Goal: Task Accomplishment & Management: Manage account settings

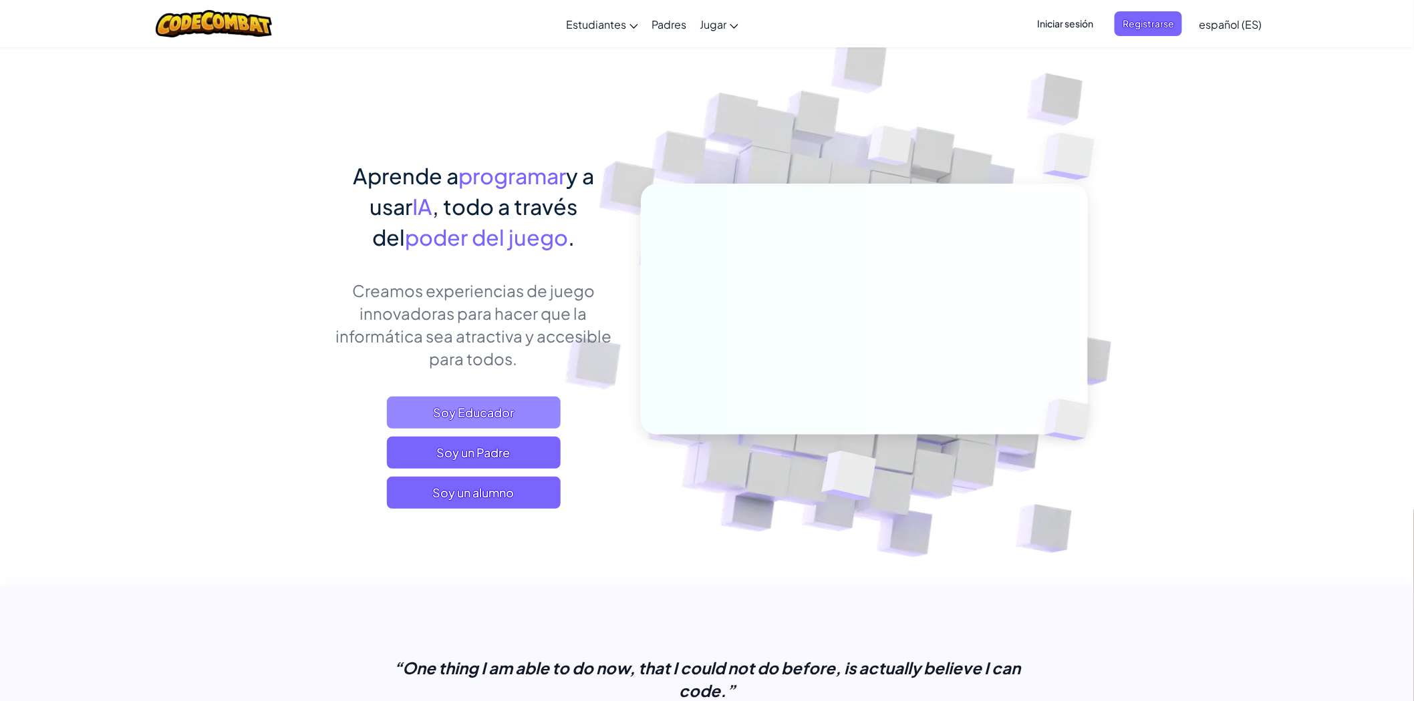
click at [500, 415] on span "Soy Educador" at bounding box center [474, 413] width 174 height 32
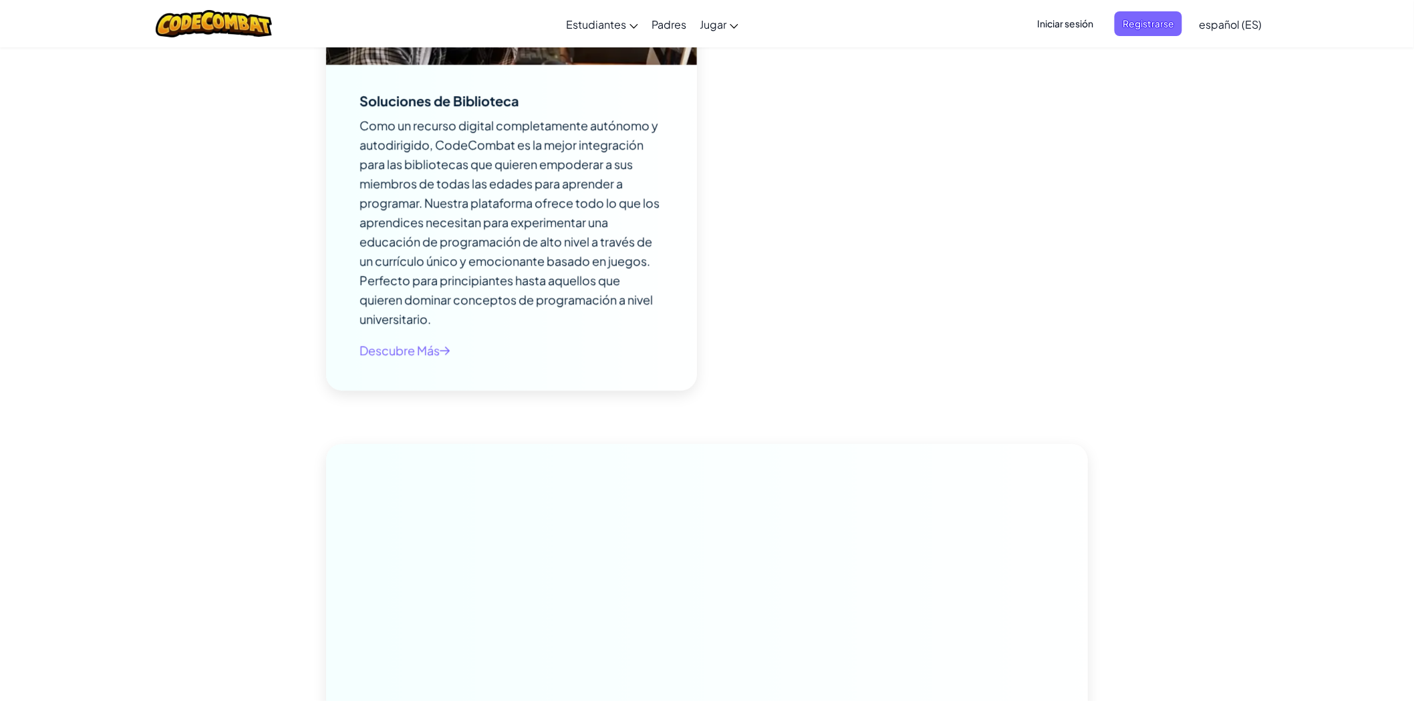
scroll to position [6605, 0]
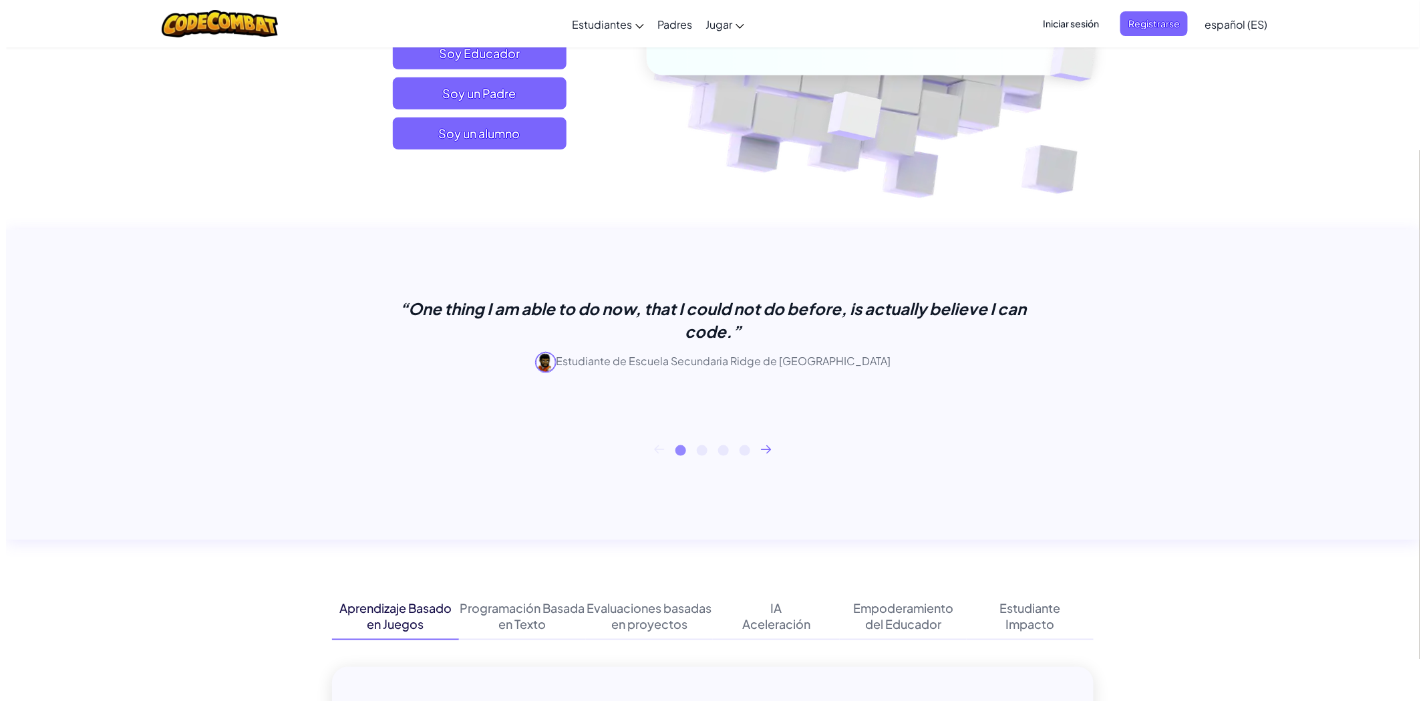
scroll to position [0, 0]
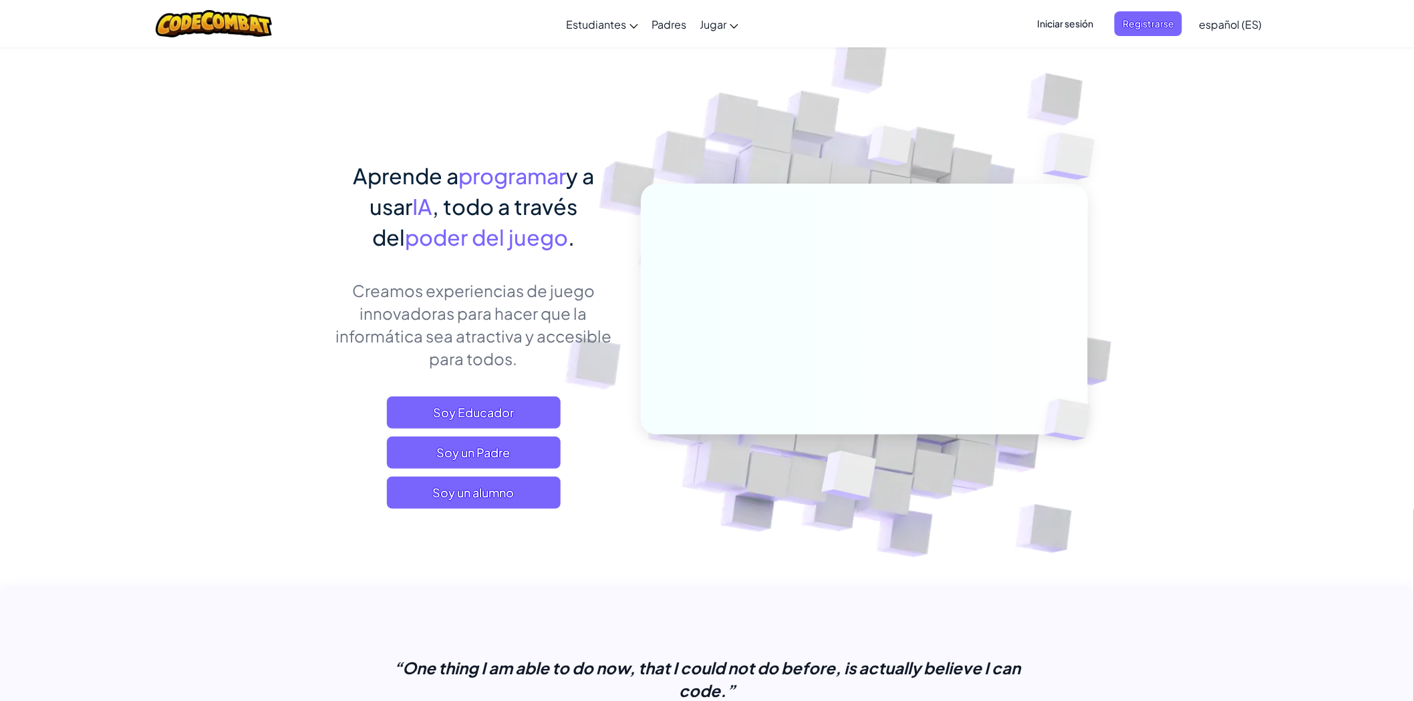
click at [1076, 23] on span "Iniciar sesión" at bounding box center [1065, 23] width 72 height 25
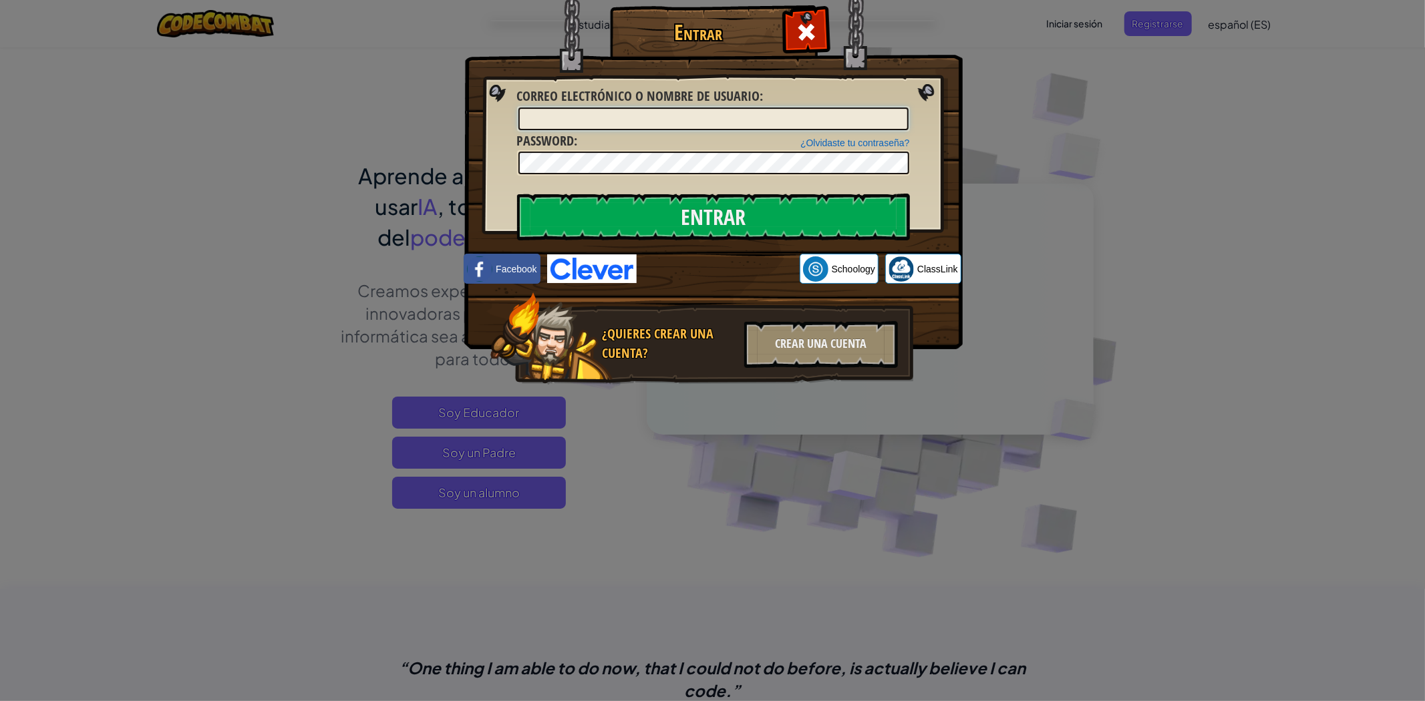
click at [690, 118] on input "Correo electrónico o nombre de usuario :" at bounding box center [713, 119] width 390 height 23
type input "[EMAIL_ADDRESS][DOMAIN_NAME]"
click at [711, 218] on input "Entrar" at bounding box center [713, 217] width 393 height 47
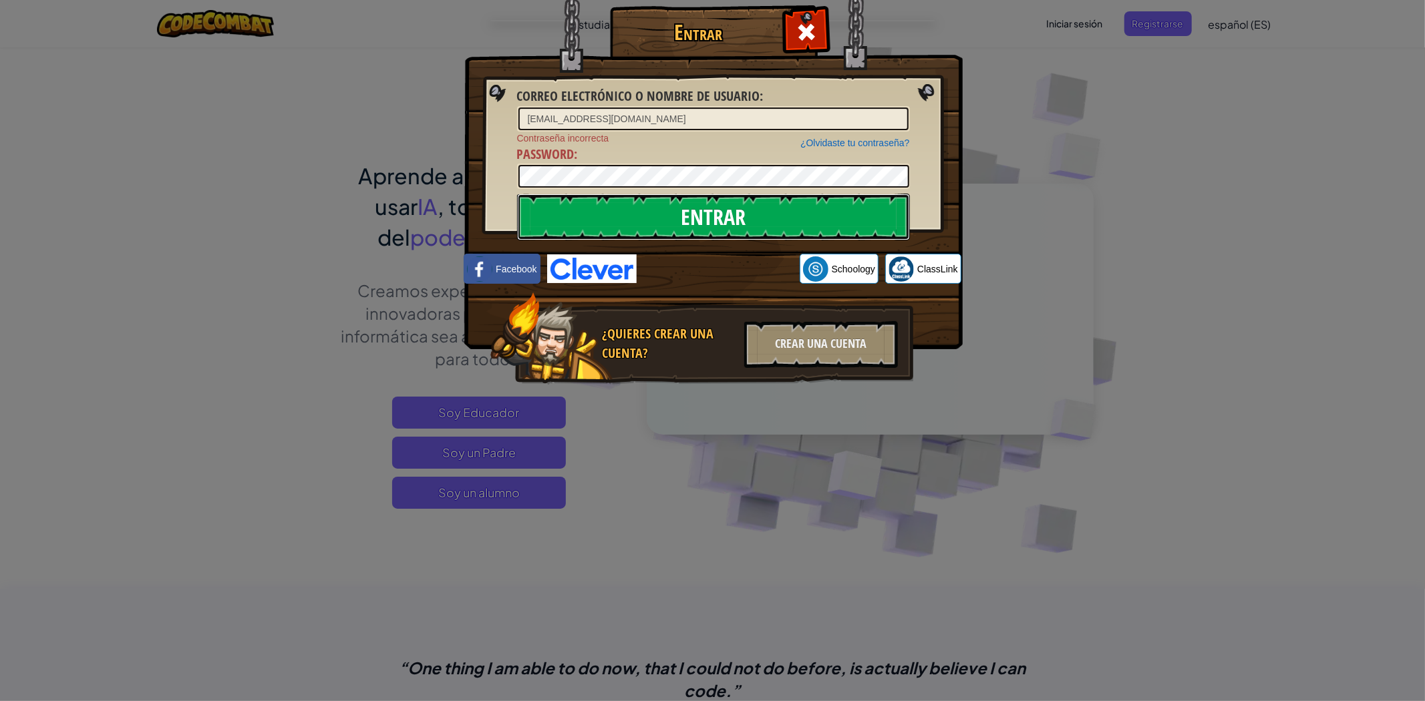
click at [689, 219] on input "Entrar" at bounding box center [713, 217] width 393 height 47
click at [490, 177] on div "Entrar Correo electrónico o nombre de usuario : [EMAIL_ADDRESS][DOMAIN_NAME] ¿O…" at bounding box center [712, 214] width 445 height 389
click at [683, 212] on input "Entrar" at bounding box center [713, 217] width 393 height 47
click at [853, 140] on link "¿Olvidaste tu contraseña?" at bounding box center [854, 143] width 109 height 11
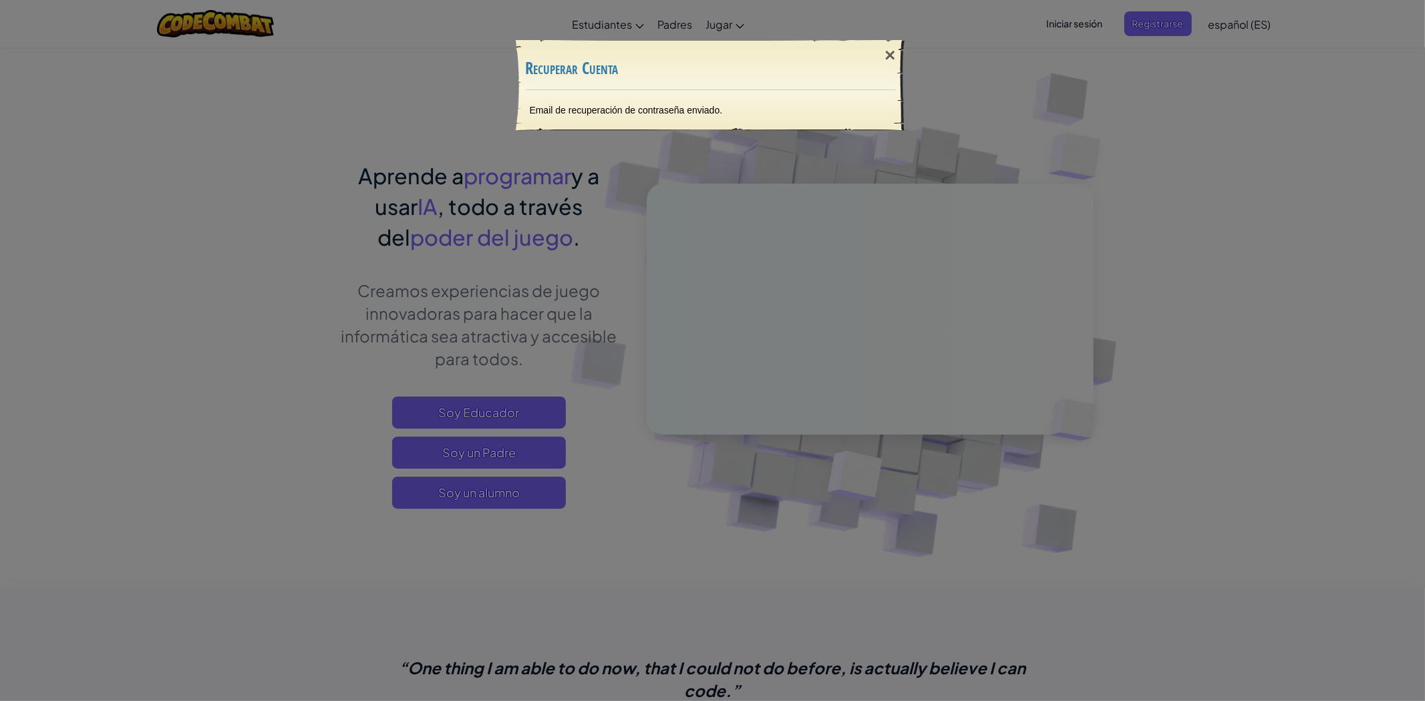
click at [860, 80] on div "× Recuperar Cuenta" at bounding box center [711, 65] width 370 height 49
click at [890, 67] on div "×" at bounding box center [889, 55] width 31 height 39
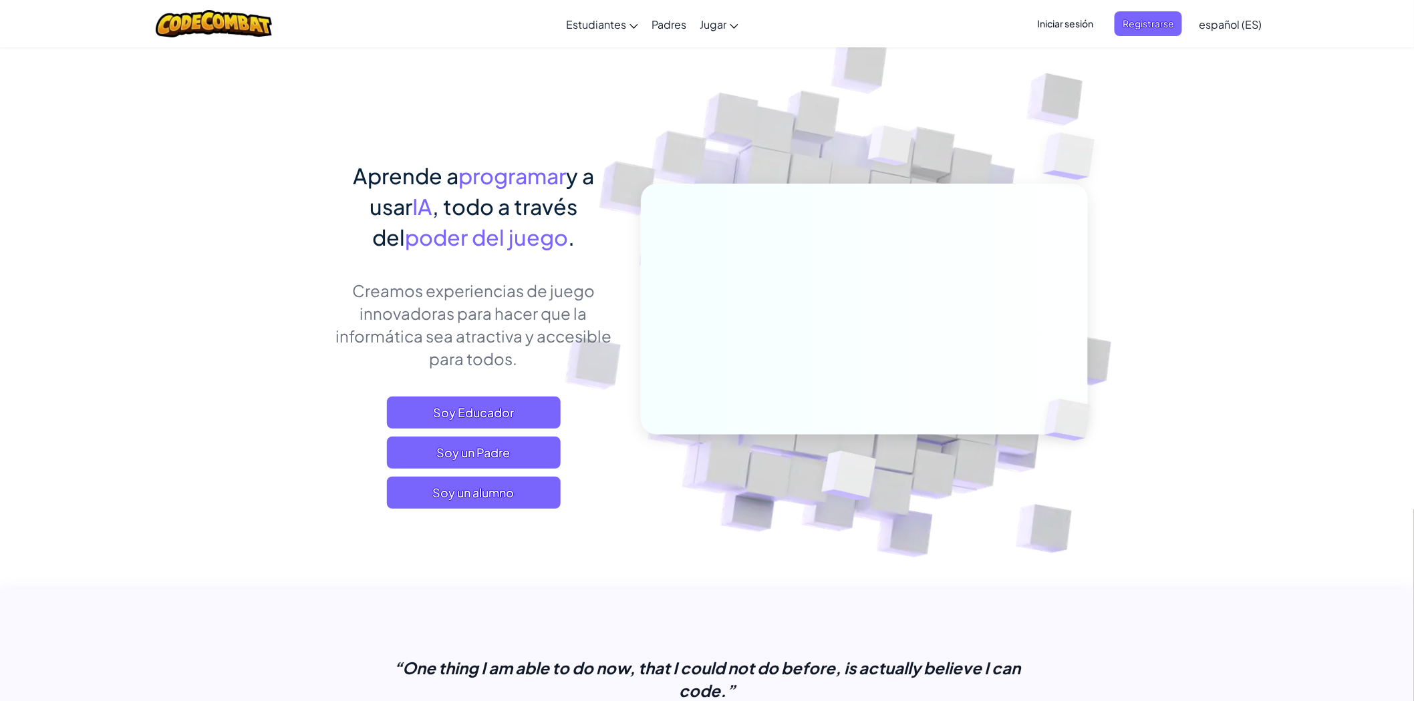
click at [1059, 25] on span "Iniciar sesión" at bounding box center [1065, 23] width 72 height 25
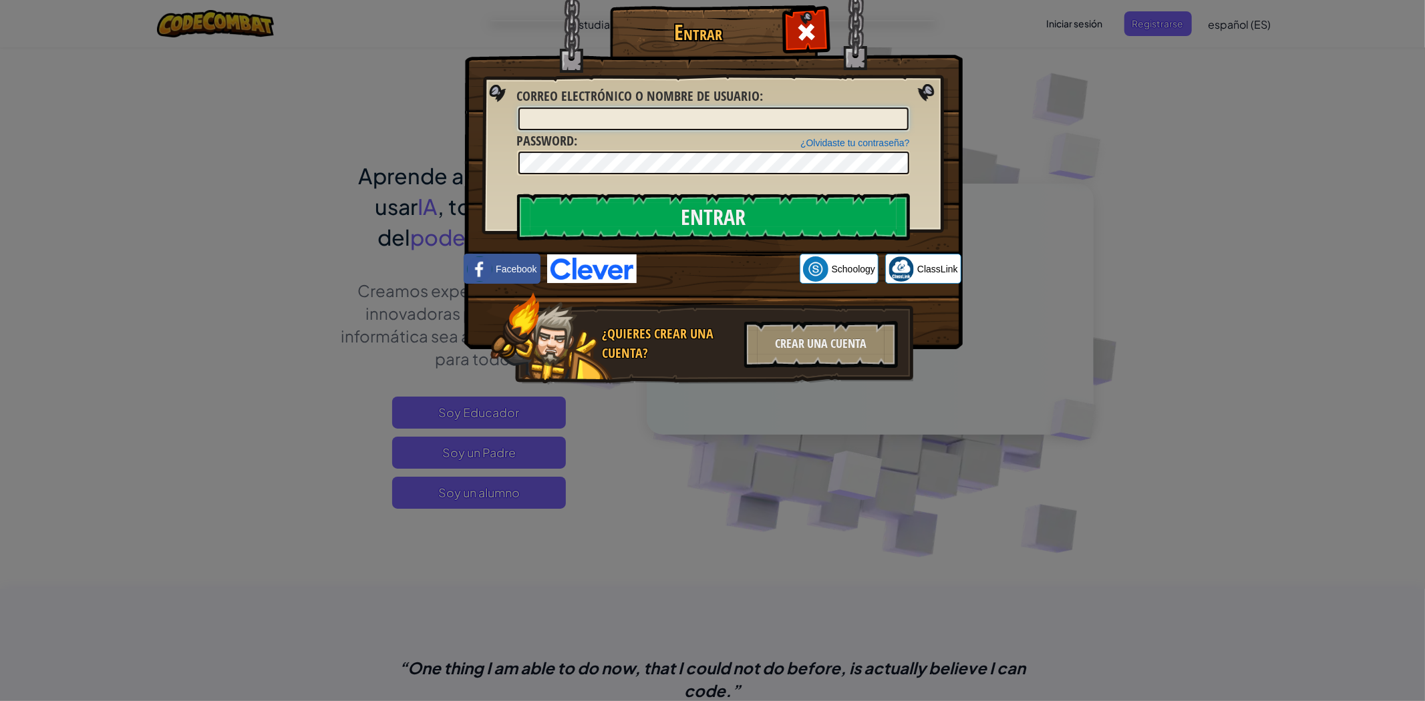
type input "[EMAIL_ADDRESS][DOMAIN_NAME]"
click at [731, 212] on input "Entrar" at bounding box center [713, 217] width 393 height 47
